Goal: Task Accomplishment & Management: Manage account settings

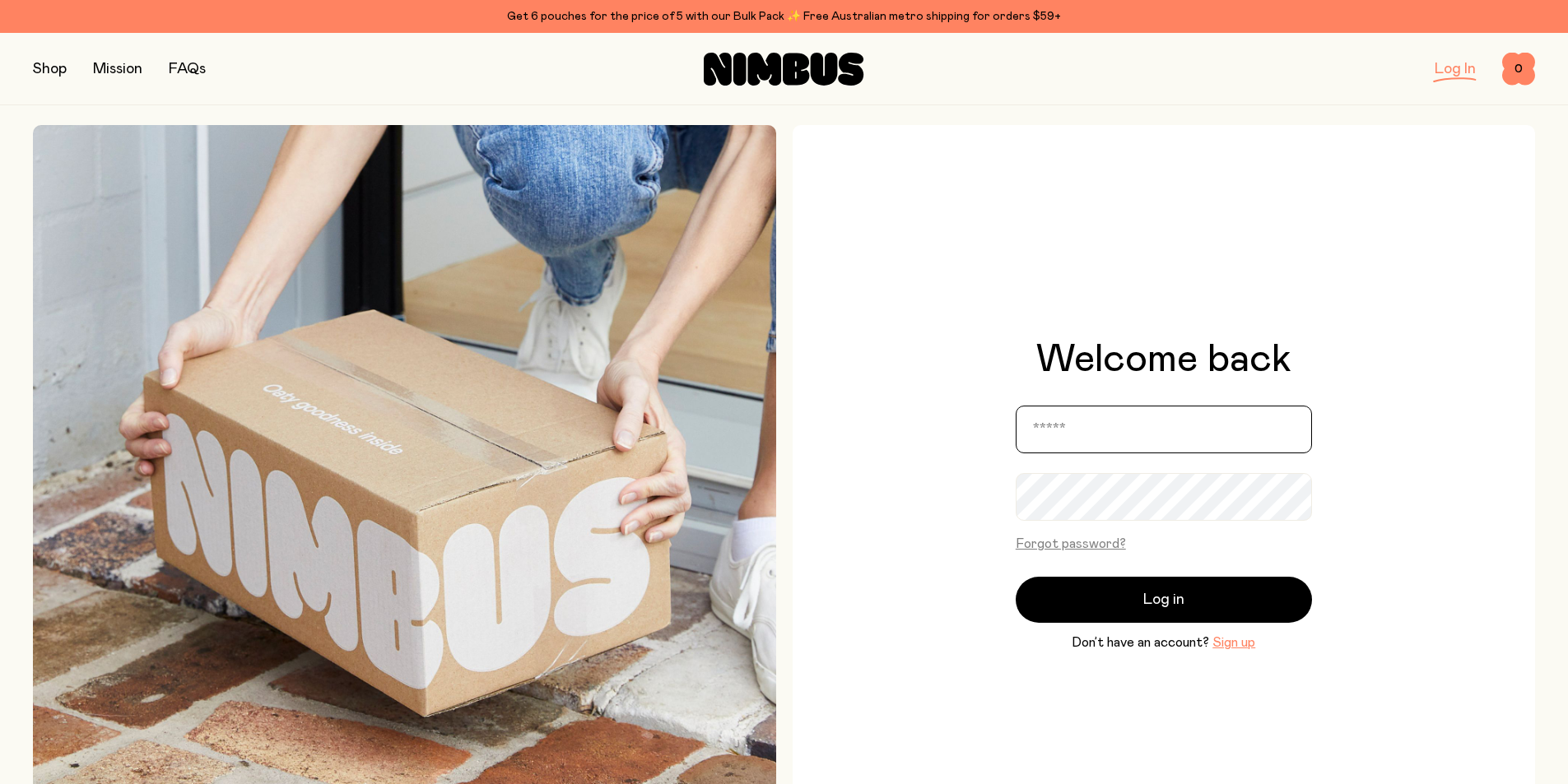
click at [1088, 434] on input "email" at bounding box center [1164, 429] width 296 height 47
type input "**********"
click at [1016, 577] on button "Log in" at bounding box center [1164, 600] width 296 height 46
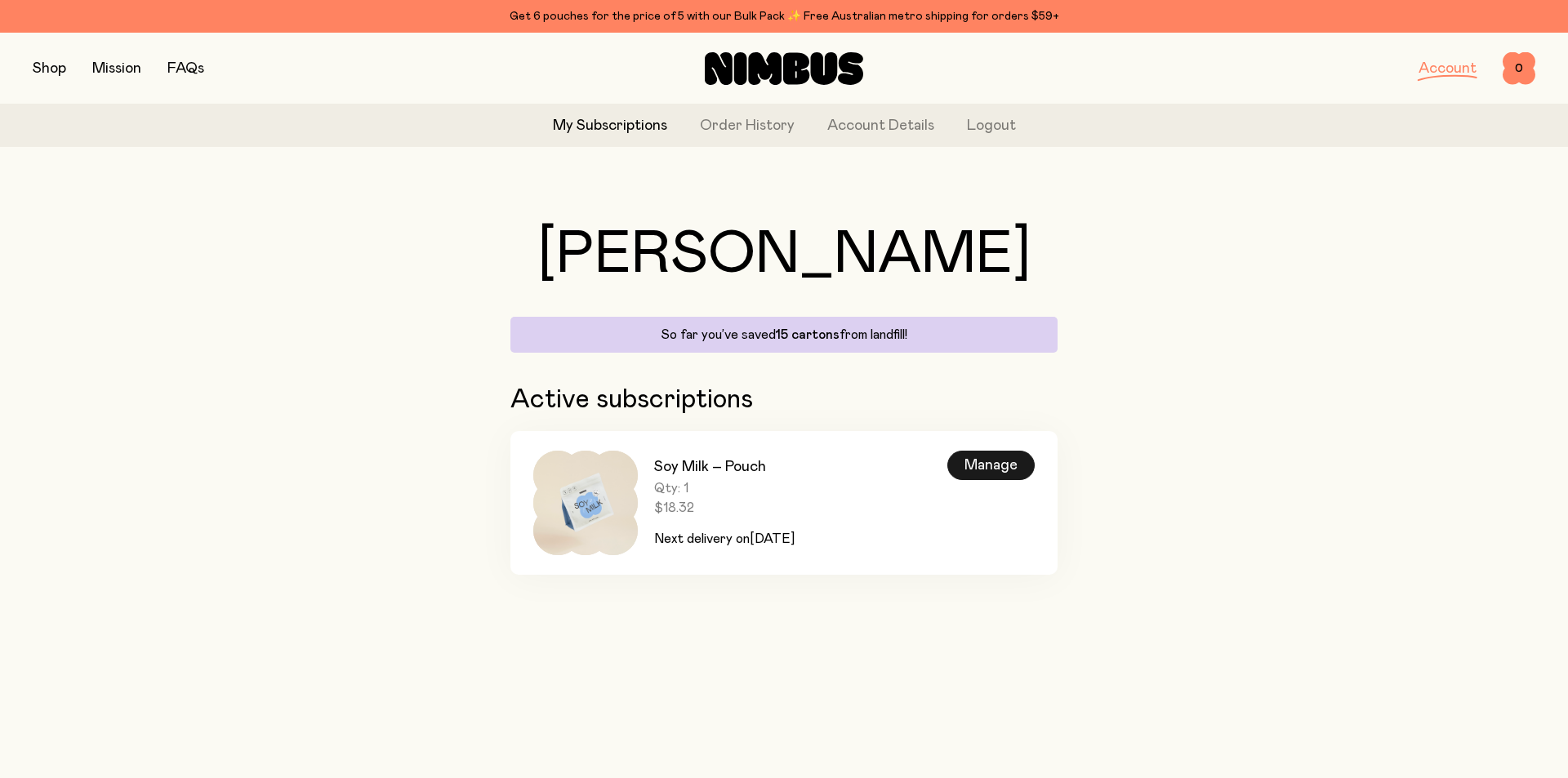
click at [969, 461] on div "Manage" at bounding box center [991, 465] width 87 height 30
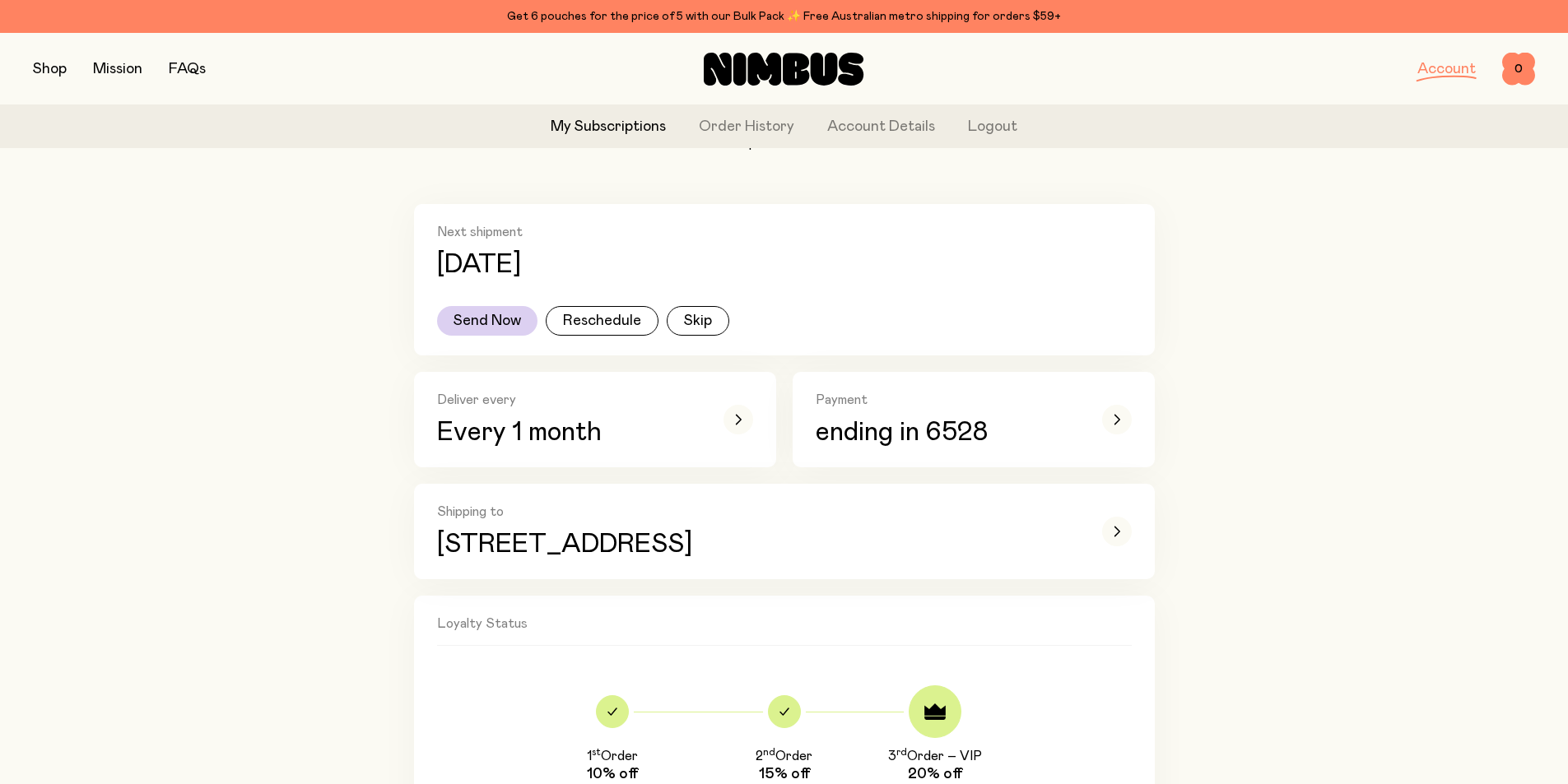
scroll to position [247, 0]
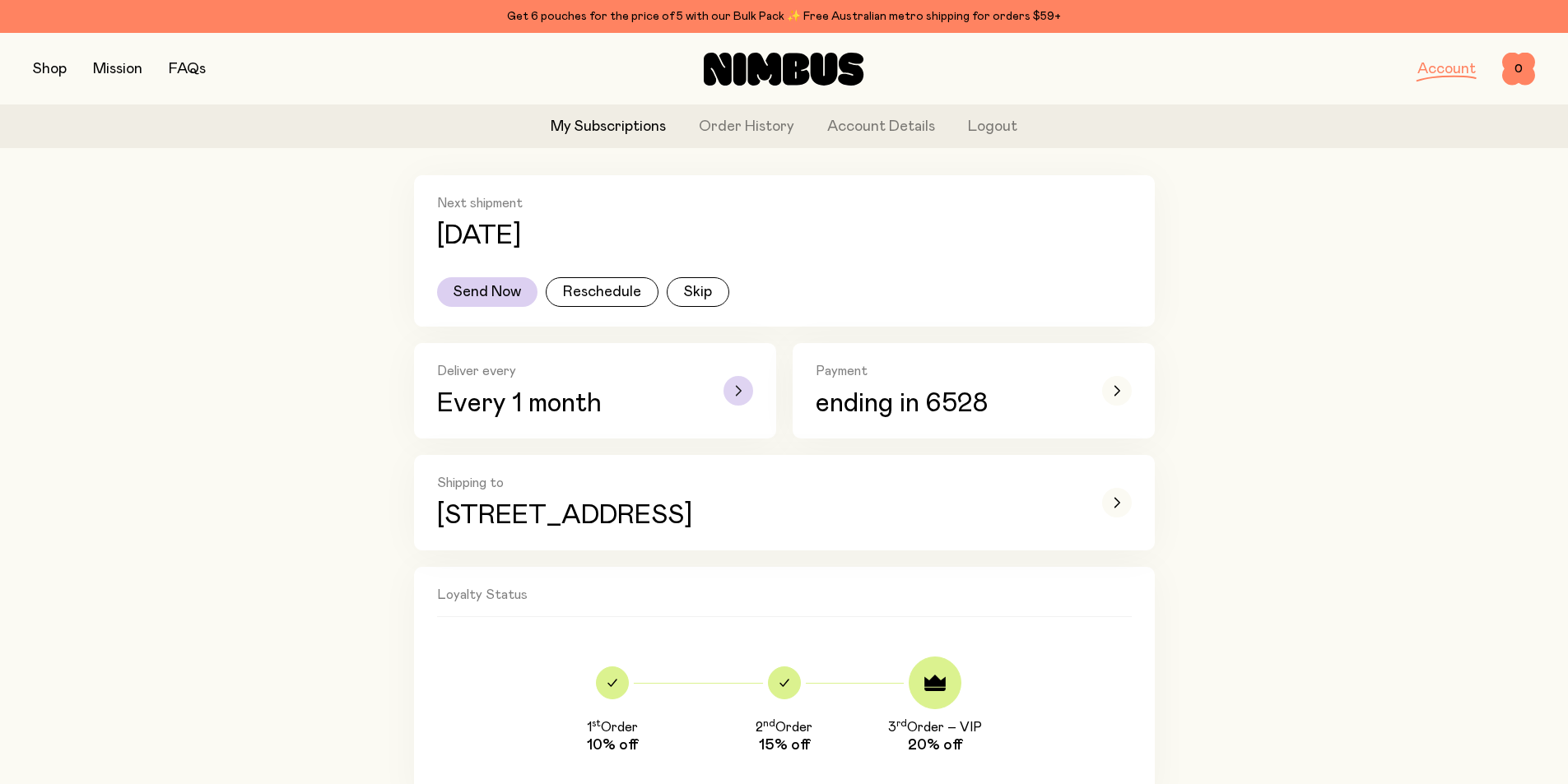
click at [736, 389] on icon "button" at bounding box center [738, 391] width 7 height 10
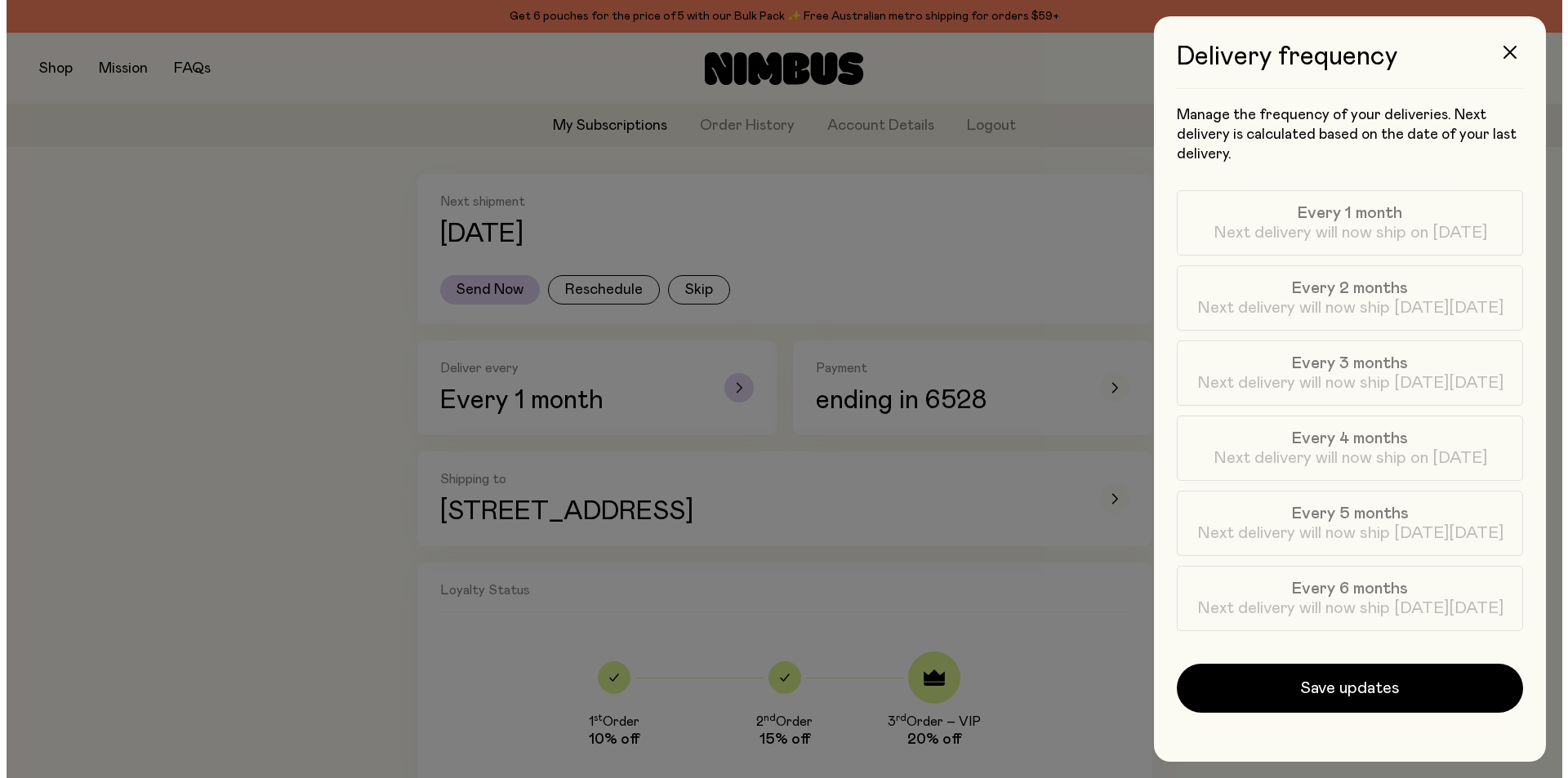
scroll to position [0, 0]
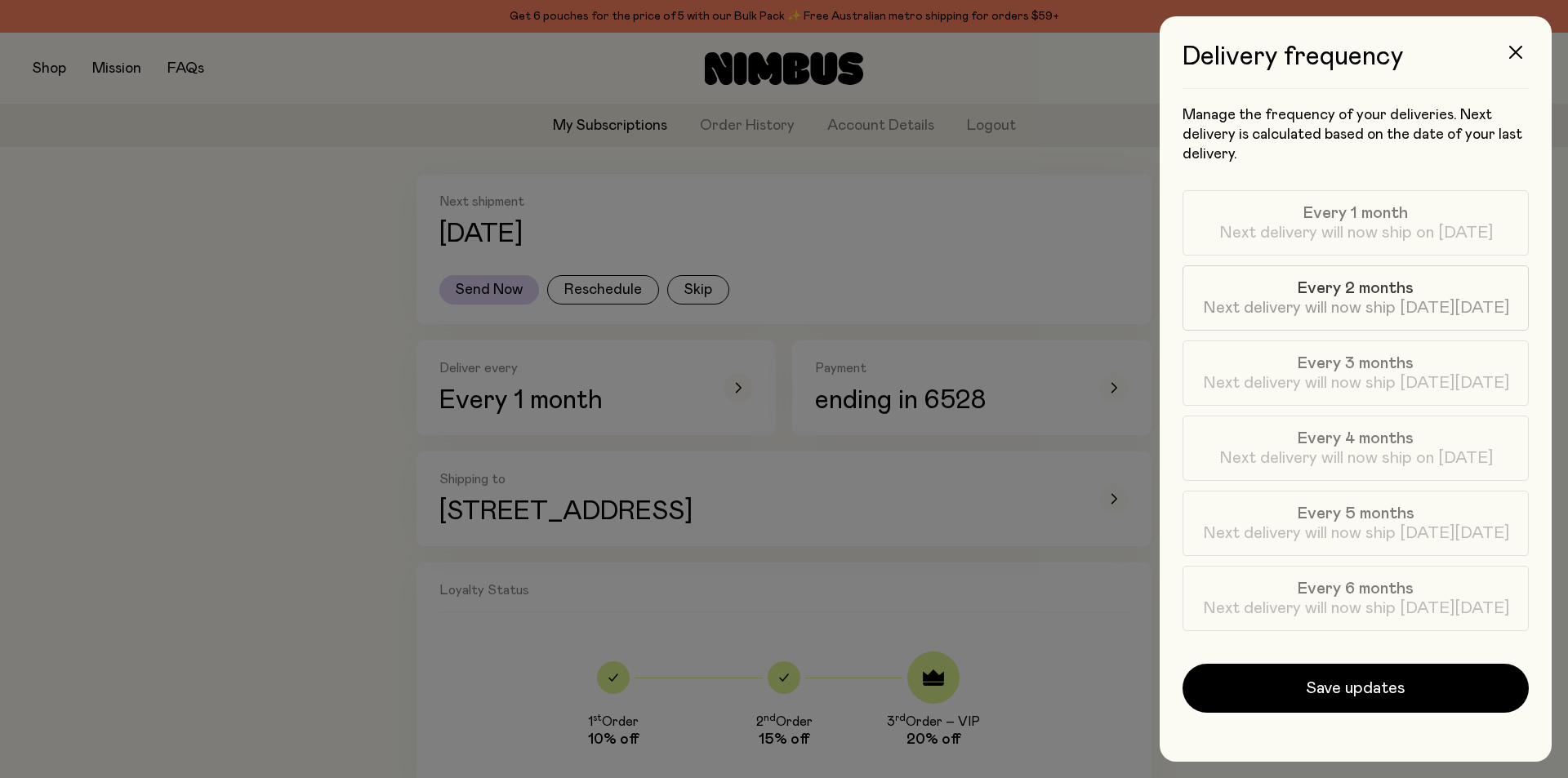
click at [1354, 296] on span "Every 2 months" at bounding box center [1355, 288] width 116 height 19
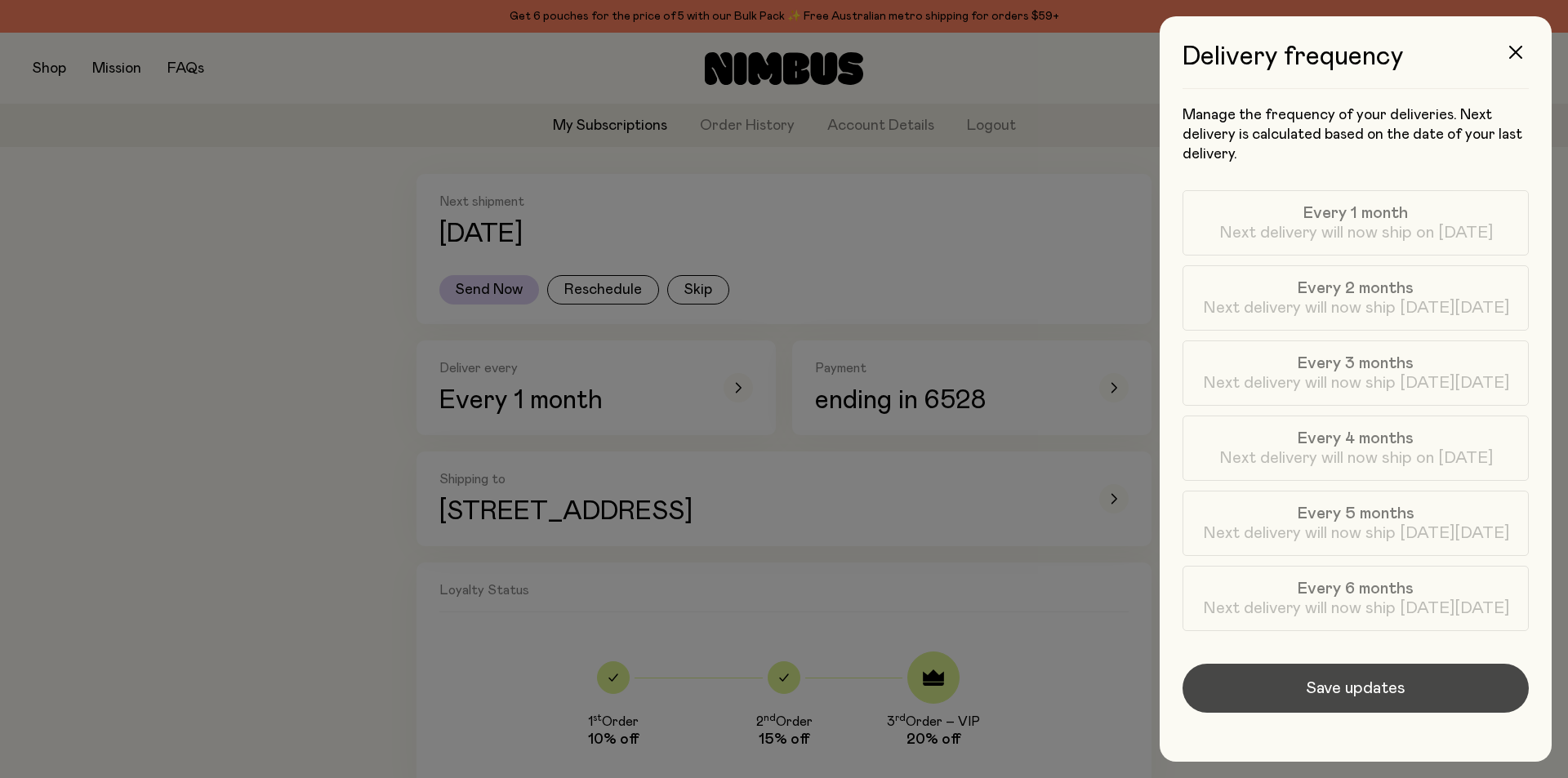
click at [1352, 687] on span "Save updates" at bounding box center [1355, 688] width 100 height 23
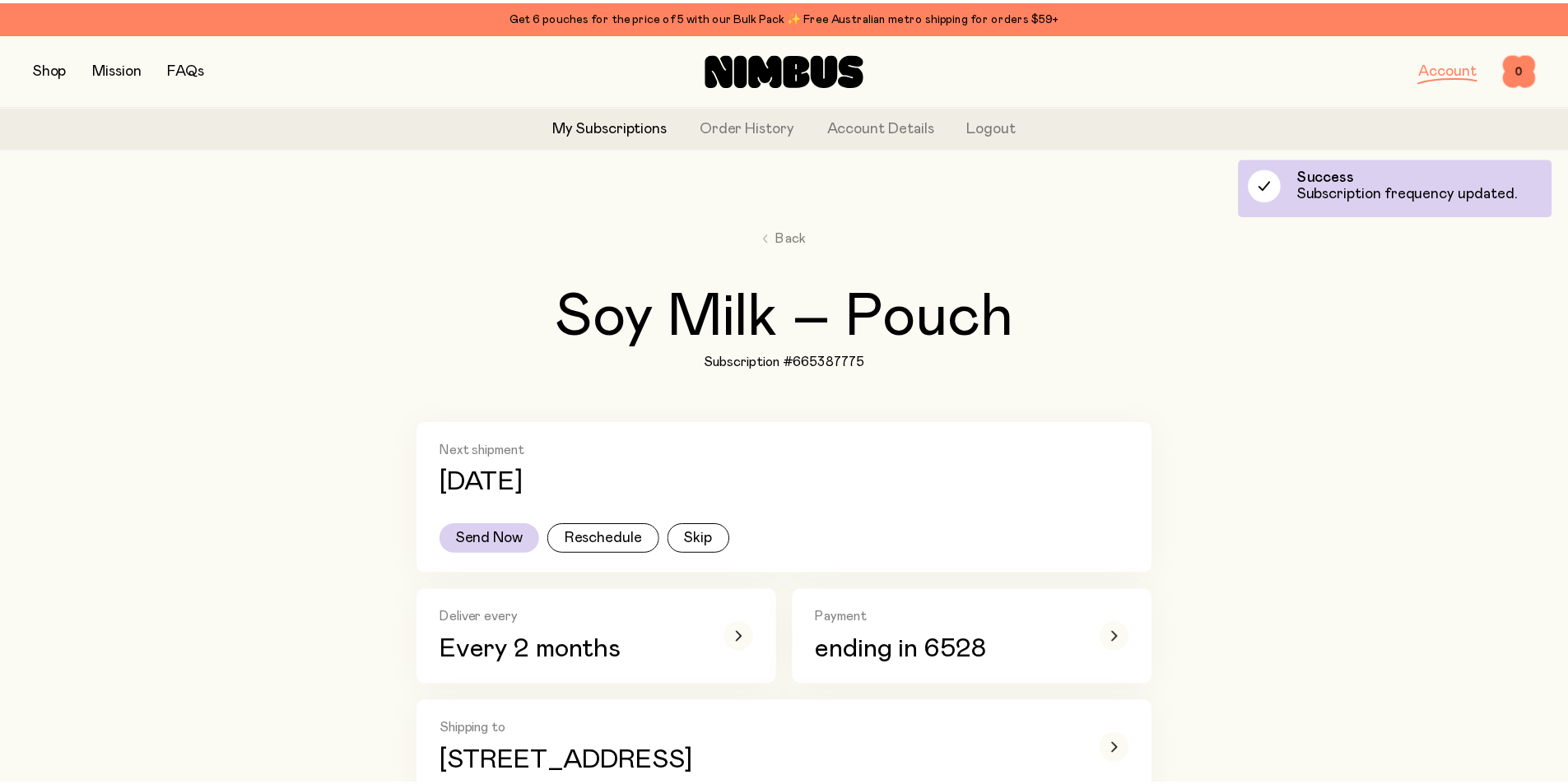
scroll to position [247, 0]
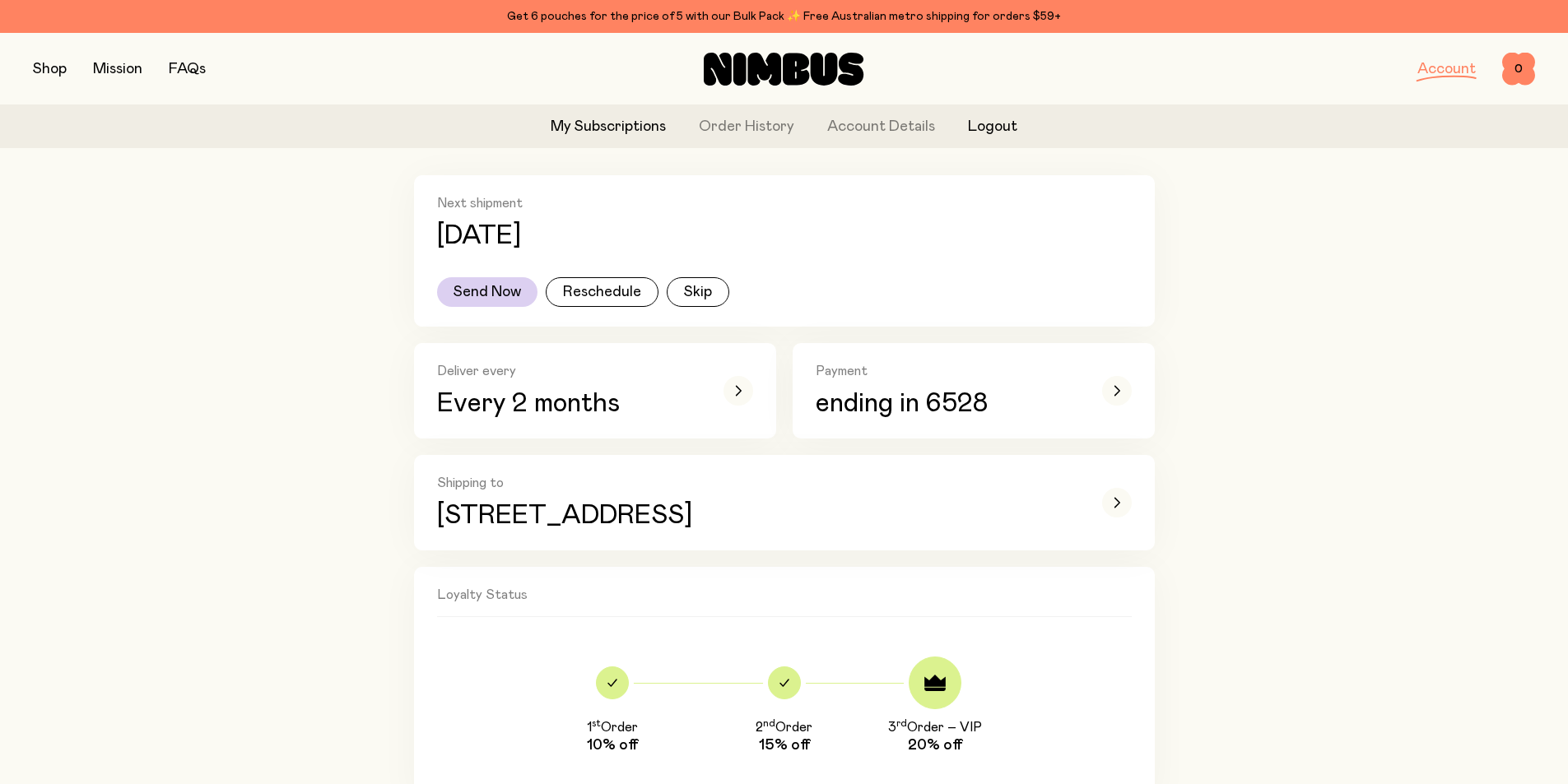
click at [992, 131] on button "Logout" at bounding box center [992, 126] width 49 height 22
